Goal: Task Accomplishment & Management: Complete application form

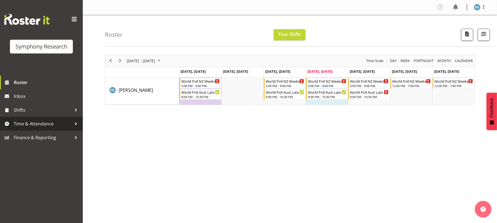
click at [54, 124] on span "Time & Attendance" at bounding box center [43, 124] width 58 height 8
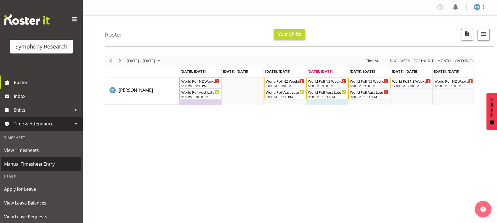
click at [47, 166] on span "Manual Timesheet Entry" at bounding box center [41, 164] width 75 height 8
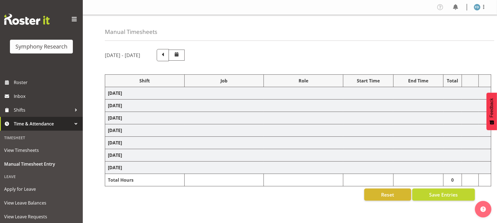
select select "56692"
select select "10499"
select select "47"
select select "56692"
select select "10499"
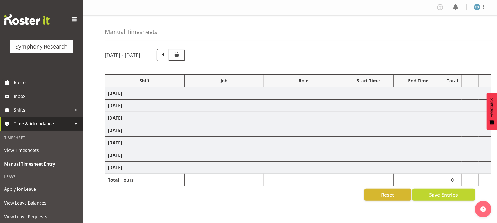
select select "47"
select select "81298"
select select "10587"
select select "47"
select select "41604"
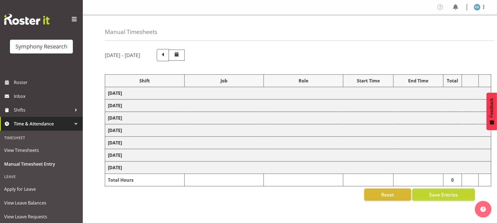
select select "10527"
select select "47"
select select "56692"
select select "10499"
select select "47"
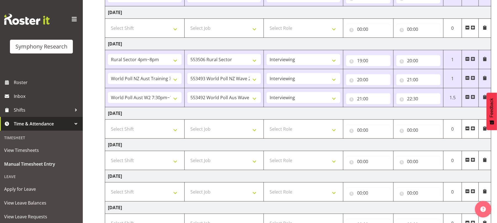
scroll to position [152, 0]
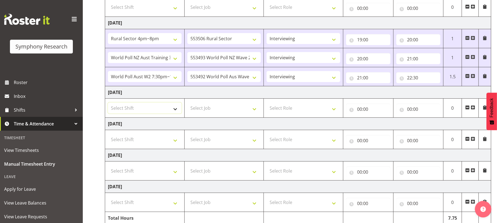
click at [176, 110] on select "Select Shift !!Weekend Residential (Roster IT Shift Label) *Business 9/10am ~ 4…" at bounding box center [145, 108] width 74 height 11
select select "2940"
click at [108, 104] on select "Select Shift !!Weekend Residential (Roster IT Shift Label) *Business 9/10am ~ 4…" at bounding box center [145, 108] width 74 height 11
click at [254, 109] on select "Select Job 550060 IF Admin 553492 World Poll Aus Wave 2 Main 2025 553493 World …" at bounding box center [224, 108] width 74 height 11
select select "10242"
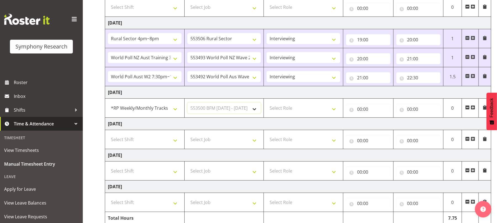
click at [187, 104] on select "Select Job 550060 IF Admin 553492 World Poll Aus Wave 2 Main 2025 553493 World …" at bounding box center [224, 108] width 74 height 11
click at [335, 110] on select "Select Role Briefing Interviewing" at bounding box center [304, 108] width 74 height 11
select select "47"
click at [267, 104] on select "Select Role Briefing Interviewing" at bounding box center [304, 108] width 74 height 11
click at [359, 110] on input "00:00" at bounding box center [368, 109] width 44 height 11
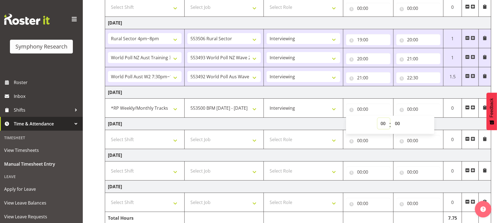
click at [382, 124] on select "00 01 02 03 04 05 06 07 08 09 10 11 12 13 14 15 16 17 18 19 20 21 22 23" at bounding box center [384, 123] width 12 height 11
select select "17"
click at [378, 120] on select "00 01 02 03 04 05 06 07 08 09 10 11 12 13 14 15 16 17 18 19 20 21 22 23" at bounding box center [384, 123] width 12 height 11
type input "17:00"
click at [400, 125] on select "00 01 02 03 04 05 06 07 08 09 10 11 12 13 14 15 16 17 18 19 20 21 22 23 24 25 2…" at bounding box center [398, 123] width 12 height 11
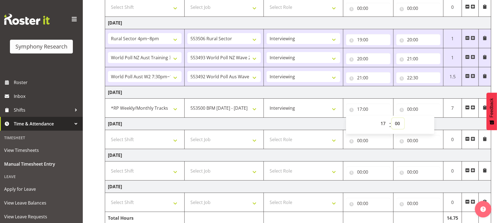
select select "50"
click at [392, 120] on select "00 01 02 03 04 05 06 07 08 09 10 11 12 13 14 15 16 17 18 19 20 21 22 23 24 25 2…" at bounding box center [398, 123] width 12 height 11
type input "17:50"
click at [412, 110] on input "00:00" at bounding box center [418, 109] width 44 height 11
click at [434, 124] on select "00 01 02 03 04 05 06 07 08 09 10 11 12 13 14 15 16 17 18 19 20 21 22 23" at bounding box center [434, 123] width 12 height 11
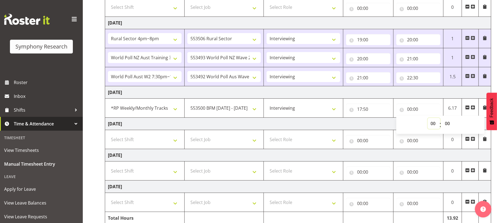
select select "20"
click at [428, 120] on select "00 01 02 03 04 05 06 07 08 09 10 11 12 13 14 15 16 17 18 19 20 21 22 23" at bounding box center [434, 123] width 12 height 11
type input "20:00"
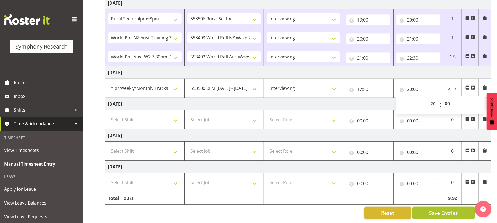
click at [443, 210] on span "Save Entries" at bounding box center [443, 213] width 29 height 7
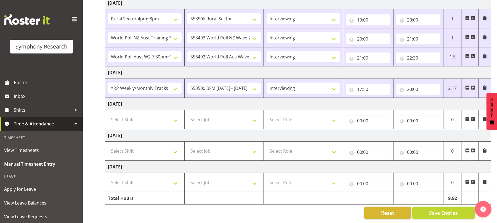
click at [473, 86] on span at bounding box center [473, 88] width 4 height 4
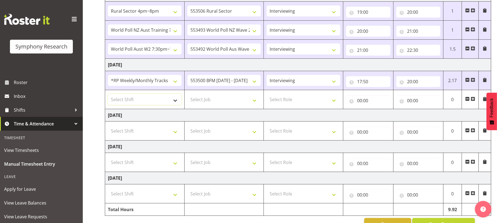
click at [174, 105] on select "Select Shift !!Weekend Residential (Roster IT Shift Label) *Business 9/10am ~ 4…" at bounding box center [145, 99] width 74 height 11
select select "56692"
click at [108, 96] on select "Select Shift !!Weekend Residential (Roster IT Shift Label) *Business 9/10am ~ 4…" at bounding box center [145, 99] width 74 height 11
click at [253, 103] on select "Select Job 550060 IF Admin 553492 World Poll Aus Wave 2 Main 2025 553493 World …" at bounding box center [224, 99] width 74 height 11
select select "10499"
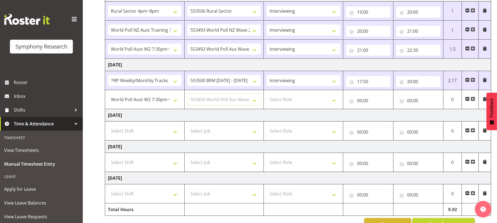
click at [187, 96] on select "Select Job 550060 IF Admin 553492 World Poll Aus Wave 2 Main 2025 553493 World …" at bounding box center [224, 99] width 74 height 11
click at [335, 101] on select "Select Role Briefing Interviewing" at bounding box center [304, 99] width 74 height 11
select select "47"
click at [267, 96] on select "Select Role Briefing Interviewing" at bounding box center [304, 99] width 74 height 11
click at [359, 102] on input "00:00" at bounding box center [368, 100] width 44 height 11
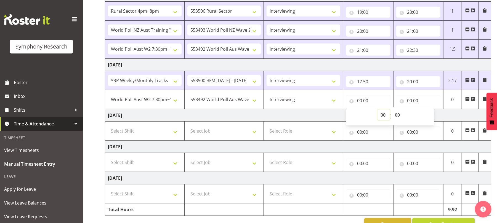
click at [380, 115] on select "00 01 02 03 04 05 06 07 08 09 10 11 12 13 14 15 16 17 18 19 20 21 22 23" at bounding box center [384, 115] width 12 height 11
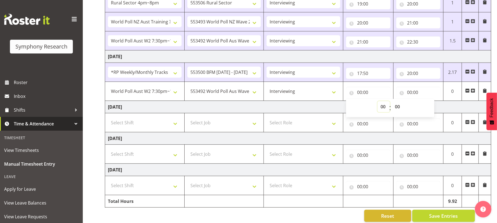
click at [383, 105] on select "00 01 02 03 04 05 06 07 08 09 10 11 12 13 14 15 16 17 18 19 20 21 22 23" at bounding box center [384, 106] width 12 height 11
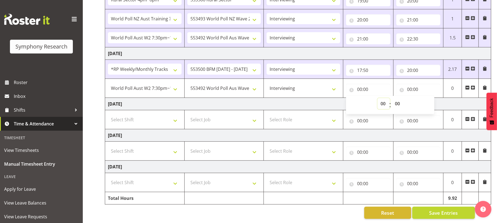
click at [385, 98] on select "00 01 02 03 04 05 06 07 08 09 10 11 12 13 14 15 16 17 18 19 20 21 22 23" at bounding box center [384, 103] width 12 height 11
select select "20"
click at [378, 98] on select "00 01 02 03 04 05 06 07 08 09 10 11 12 13 14 15 16 17 18 19 20 21 22 23" at bounding box center [384, 103] width 12 height 11
type input "20:00"
click at [383, 79] on td "20:00 00 01 02 03 04 05 06 07 08 09 10 11 12 13 14 15 16 17 18 19 20 21 22 23 :…" at bounding box center [368, 88] width 50 height 19
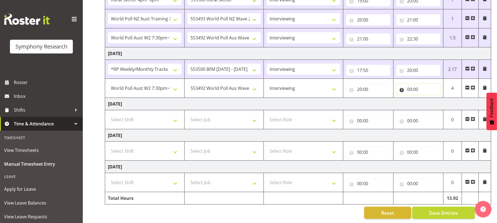
click at [408, 84] on input "00:00" at bounding box center [418, 89] width 44 height 11
click at [432, 98] on select "00 01 02 03 04 05 06 07 08 09 10 11 12 13 14 15 16 17 18 19 20 21 22 23" at bounding box center [434, 103] width 12 height 11
select select "22"
click at [428, 98] on select "00 01 02 03 04 05 06 07 08 09 10 11 12 13 14 15 16 17 18 19 20 21 22 23" at bounding box center [434, 103] width 12 height 11
type input "22:00"
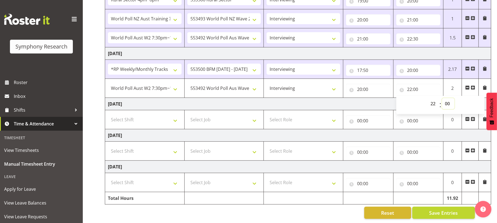
click at [449, 98] on select "00 01 02 03 04 05 06 07 08 09 10 11 12 13 14 15 16 17 18 19 20 21 22 23 24 25 2…" at bounding box center [448, 103] width 12 height 11
click at [447, 98] on select "00 01 02 03 04 05 06 07 08 09 10 11 12 13 14 15 16 17 18 19 20 21 22 23 24 25 2…" at bounding box center [448, 103] width 12 height 11
select select "30"
click at [442, 98] on select "00 01 02 03 04 05 06 07 08 09 10 11 12 13 14 15 16 17 18 19 20 21 22 23 24 25 2…" at bounding box center [448, 103] width 12 height 11
type input "22:30"
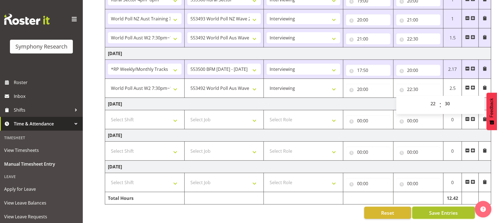
click at [442, 210] on span "Save Entries" at bounding box center [443, 213] width 29 height 7
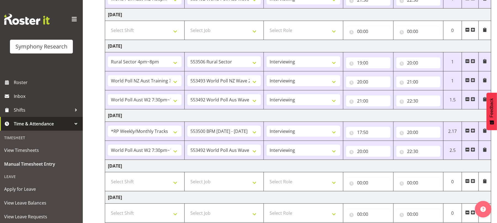
scroll to position [129, 0]
click at [176, 83] on select "!!Weekend Residential (Roster IT Shift Label) *Business 9/10am ~ 4:30pm *Busine…" at bounding box center [145, 80] width 74 height 11
click at [242, 184] on select "Select Job 550060 IF Admin 553492 World Poll Aus Wave 2 Main 2025 553493 World …" at bounding box center [224, 181] width 74 height 11
click at [165, 184] on select "Select Shift !!Weekend Residential (Roster IT Shift Label) *Business 9/10am ~ 4…" at bounding box center [145, 181] width 74 height 11
click at [301, 180] on select "Select Role Briefing Interviewing" at bounding box center [304, 181] width 74 height 11
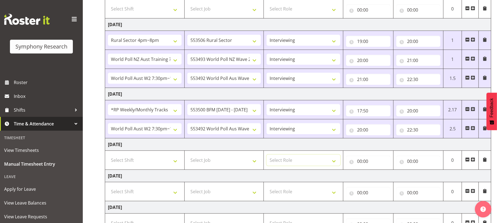
scroll to position [199, 0]
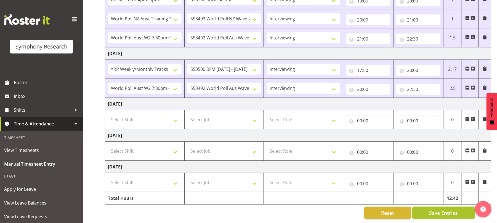
click at [443, 210] on span "Save Entries" at bounding box center [443, 213] width 29 height 7
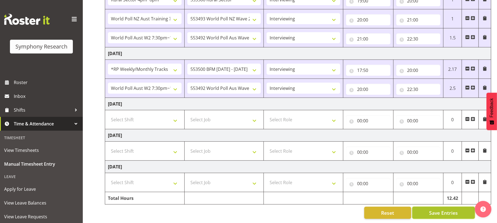
click at [443, 210] on span "Save Entries" at bounding box center [443, 213] width 29 height 7
click at [442, 210] on span "Save Entries" at bounding box center [443, 213] width 29 height 7
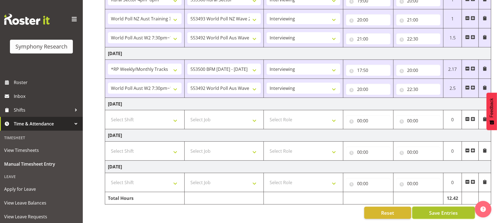
click at [442, 210] on span "Save Entries" at bounding box center [443, 213] width 29 height 7
click at [438, 215] on span "Save Entries" at bounding box center [443, 213] width 29 height 7
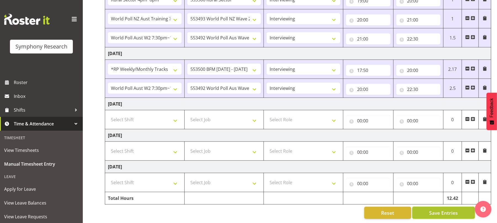
click at [438, 215] on span "Save Entries" at bounding box center [443, 213] width 29 height 7
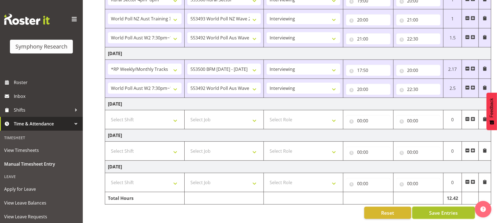
click at [440, 210] on span "Save Entries" at bounding box center [443, 213] width 29 height 7
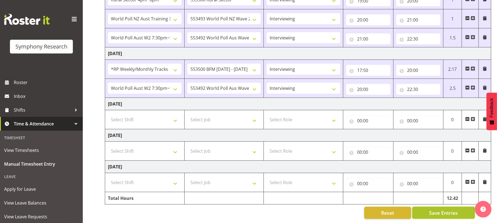
click at [440, 210] on span "Save Entries" at bounding box center [443, 213] width 29 height 7
click at [443, 210] on span "Save Entries" at bounding box center [443, 213] width 29 height 7
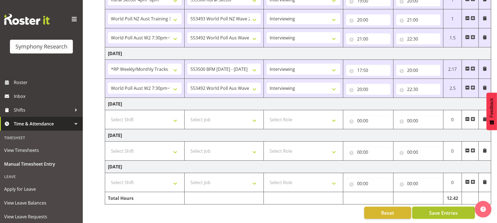
click at [443, 210] on span "Save Entries" at bounding box center [443, 213] width 29 height 7
click at [447, 211] on button "Save Entries" at bounding box center [443, 213] width 63 height 12
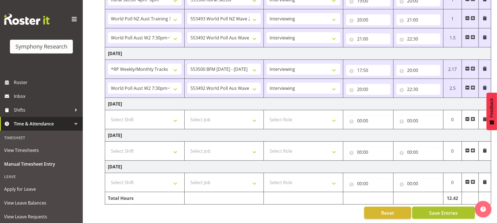
click at [447, 211] on button "Save Entries" at bounding box center [443, 213] width 63 height 12
click at [444, 210] on span "Save Entries" at bounding box center [443, 213] width 29 height 7
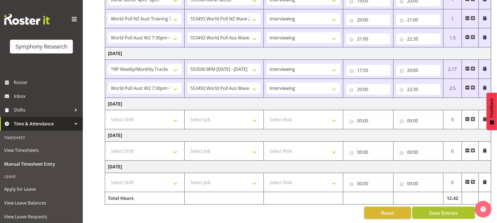
click at [444, 210] on span "Save Entries" at bounding box center [443, 213] width 29 height 7
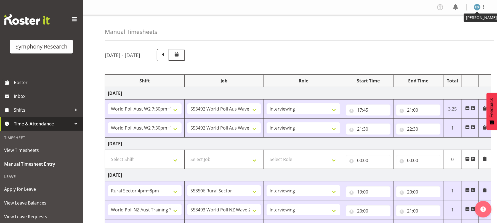
click at [476, 7] on img at bounding box center [477, 7] width 7 height 7
click at [458, 30] on link "Log Out" at bounding box center [460, 29] width 53 height 10
